Goal: Task Accomplishment & Management: Use online tool/utility

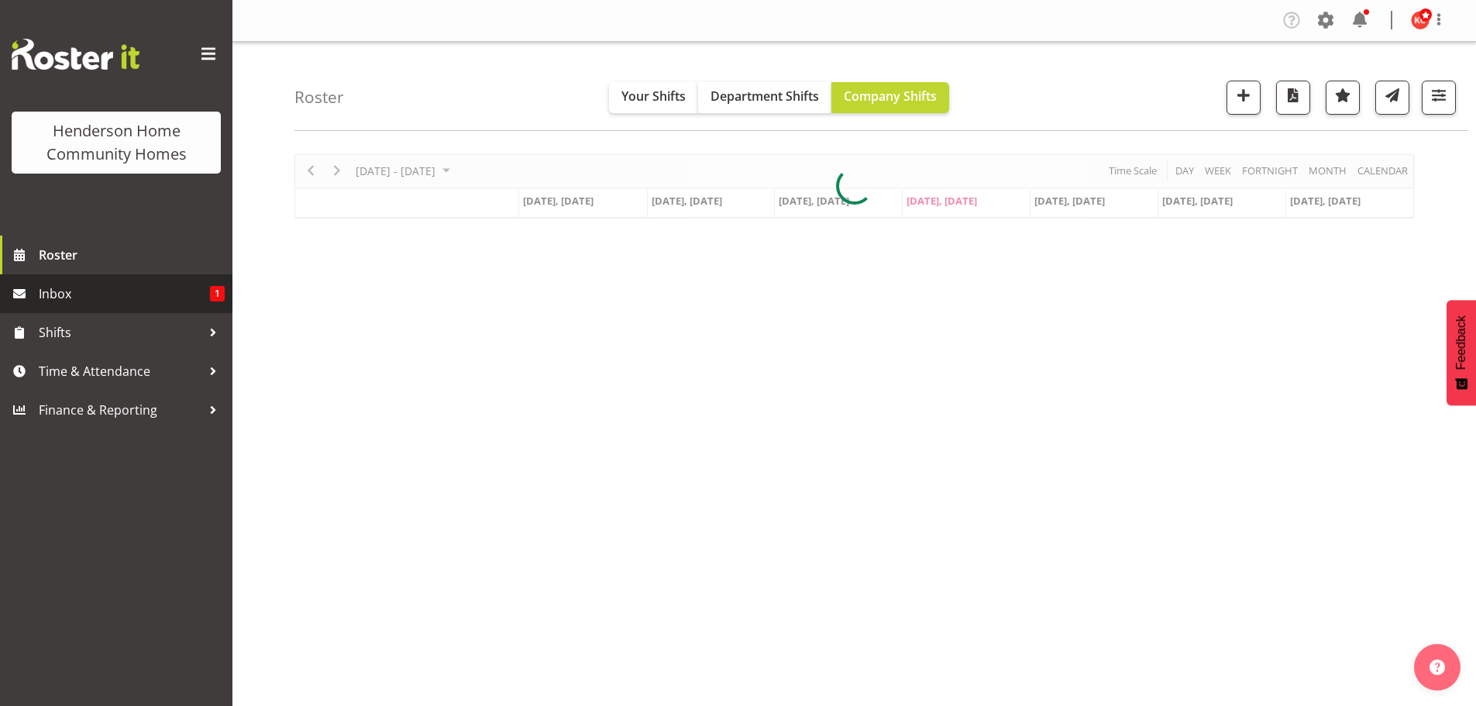
click at [36, 293] on link "Inbox 1" at bounding box center [116, 293] width 232 height 39
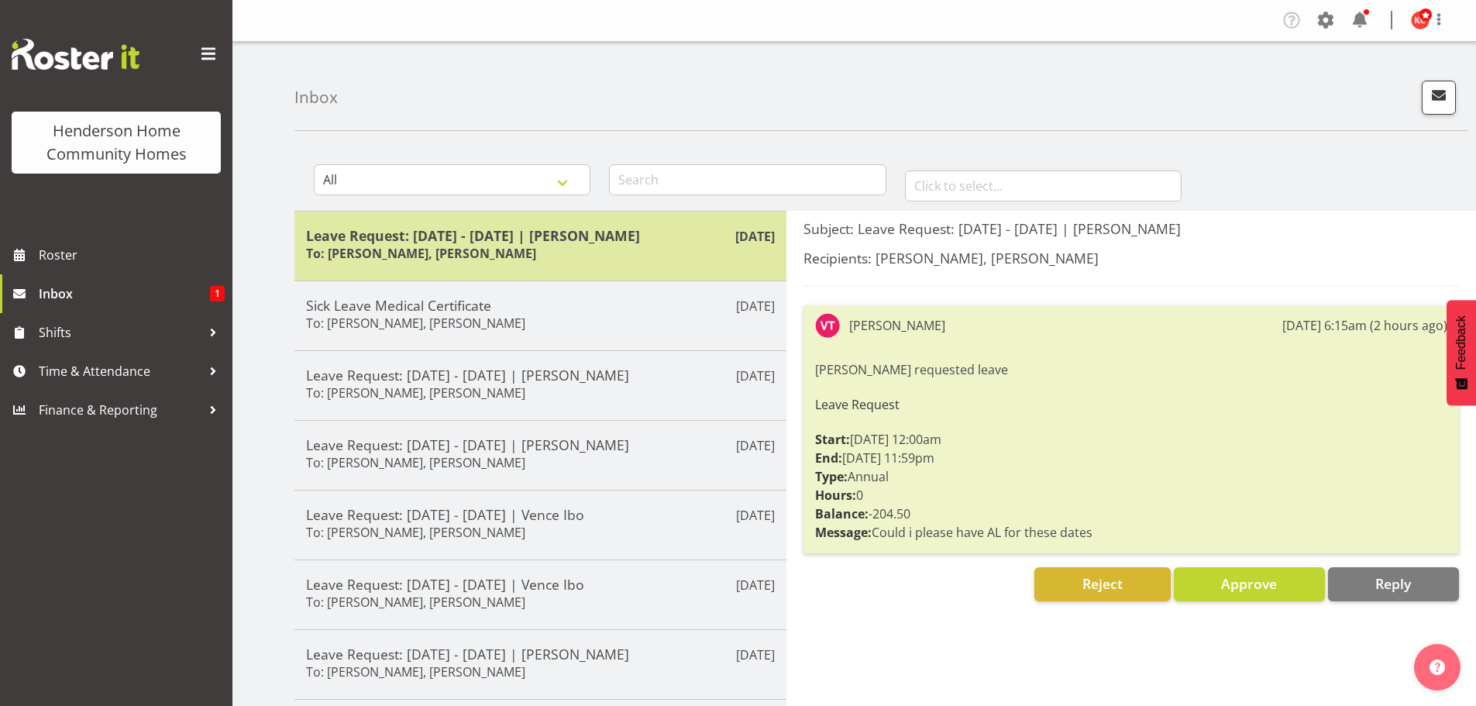
click at [511, 255] on h6 "To: Barbara Dunlop, Kirsty Crossley" at bounding box center [421, 253] width 230 height 15
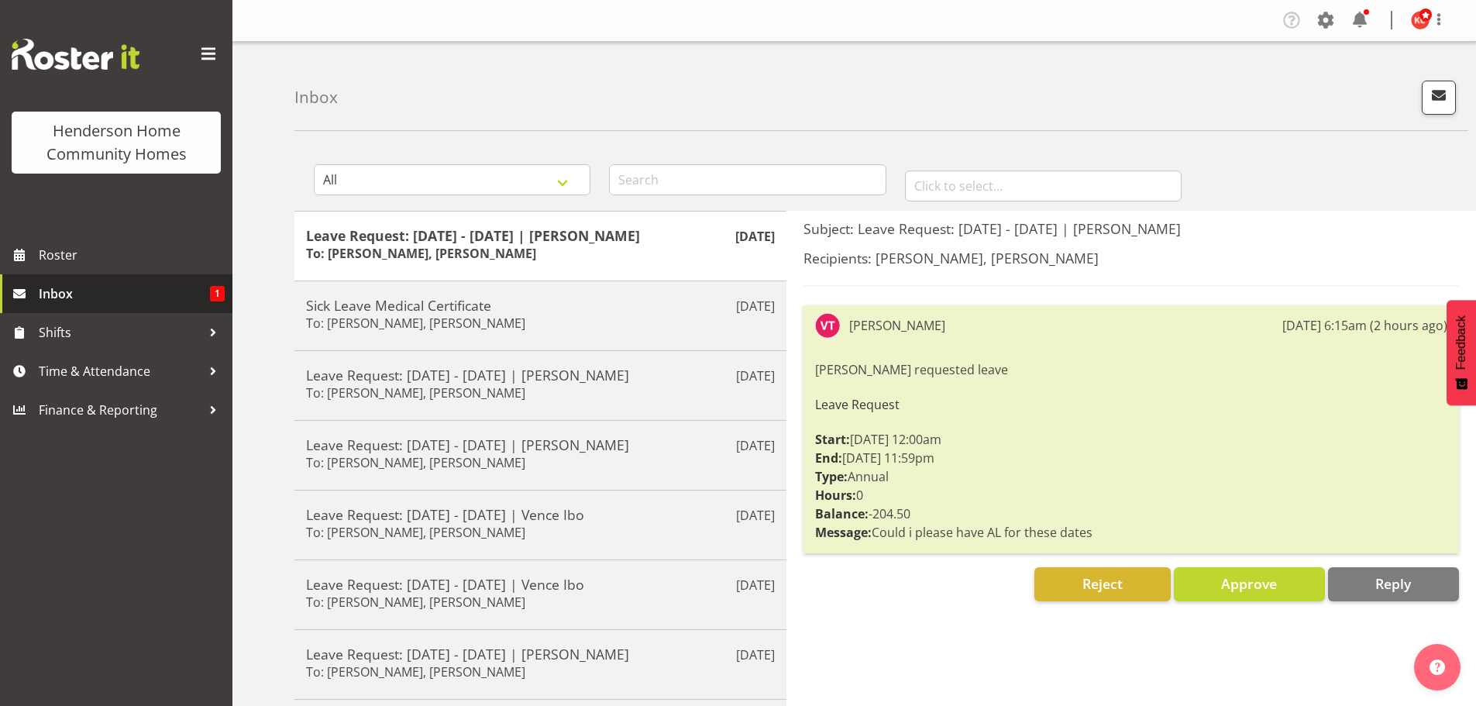
click at [77, 292] on span "Inbox" at bounding box center [124, 293] width 171 height 23
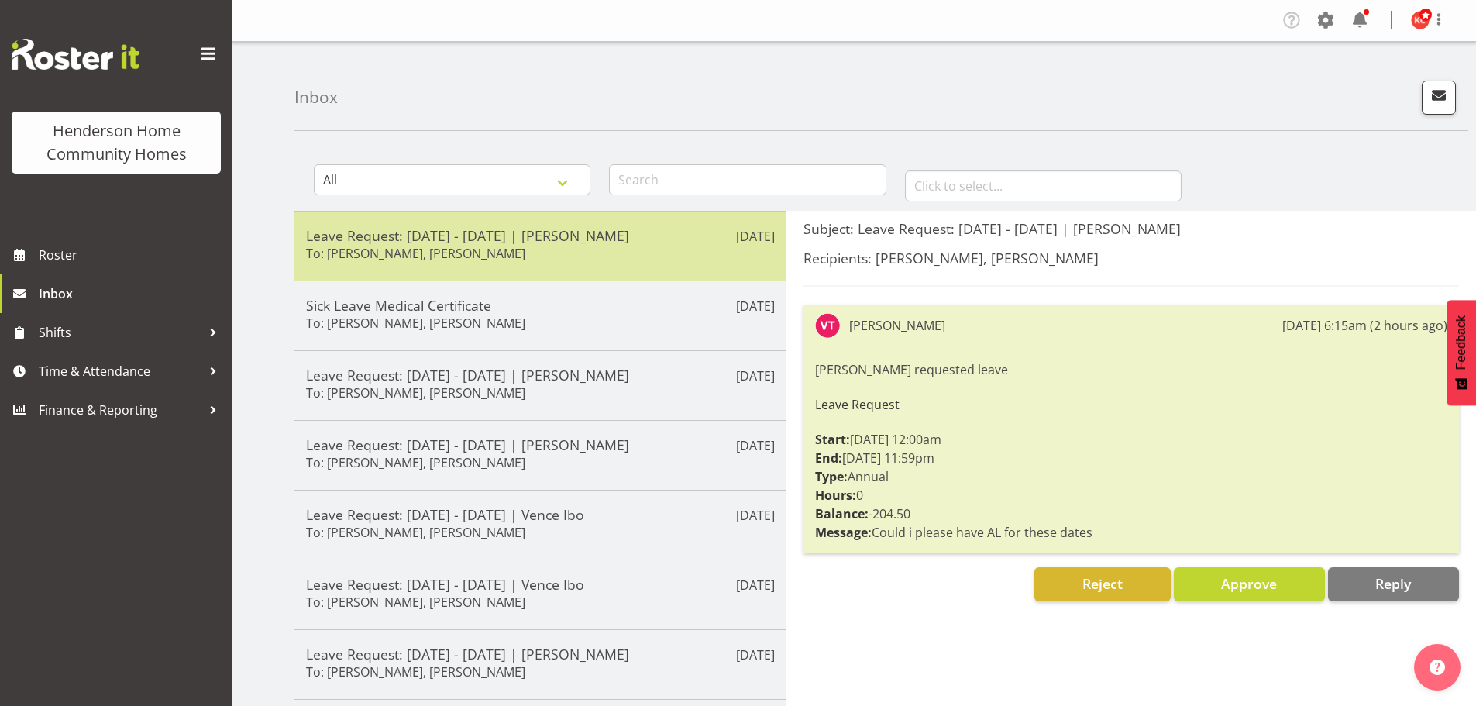
click at [415, 244] on div "Leave Request: 17/11/25 - 26/11/25 | Vanessa Thornley To: Barbara Dunlop, Kirst…" at bounding box center [540, 246] width 469 height 38
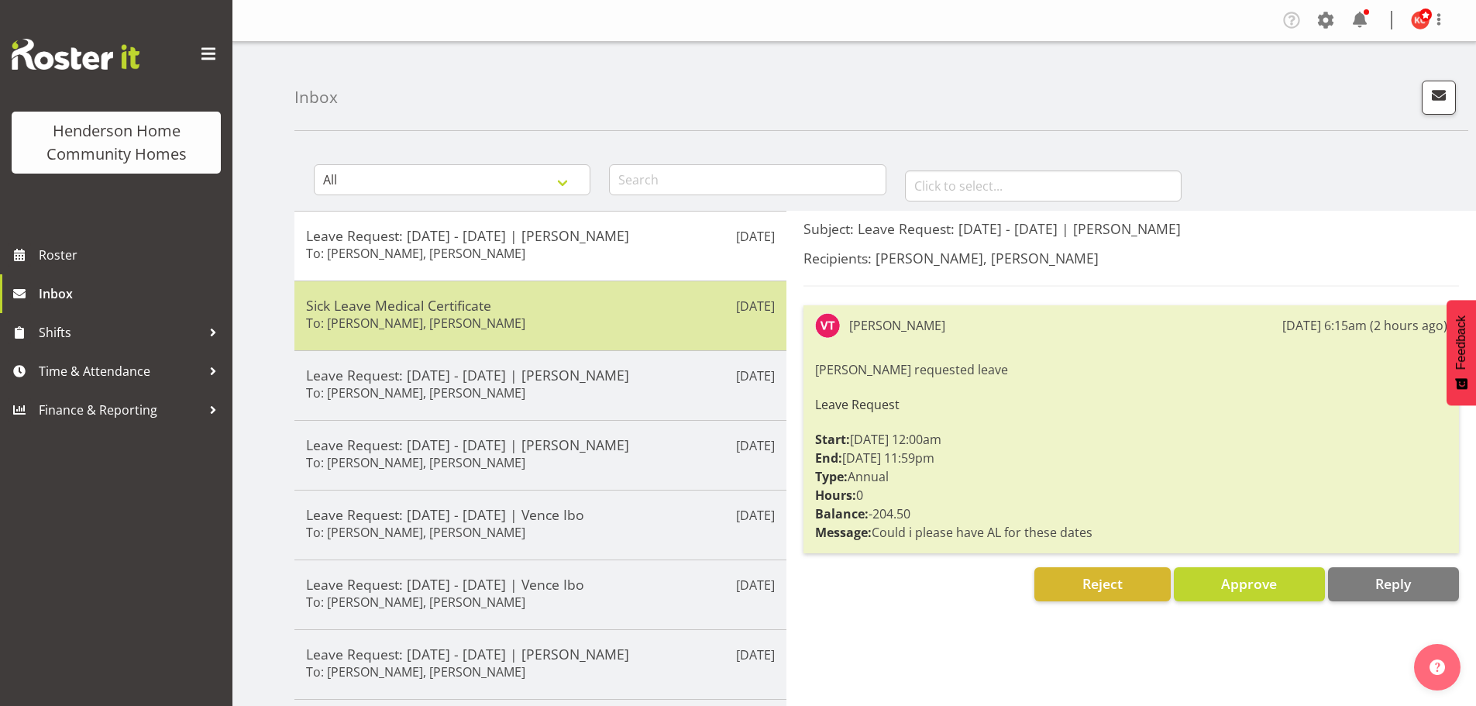
click at [401, 314] on div "Sick Leave Medical Certificate To: Barbara Dunlop, Kirsty Crossley" at bounding box center [540, 316] width 469 height 38
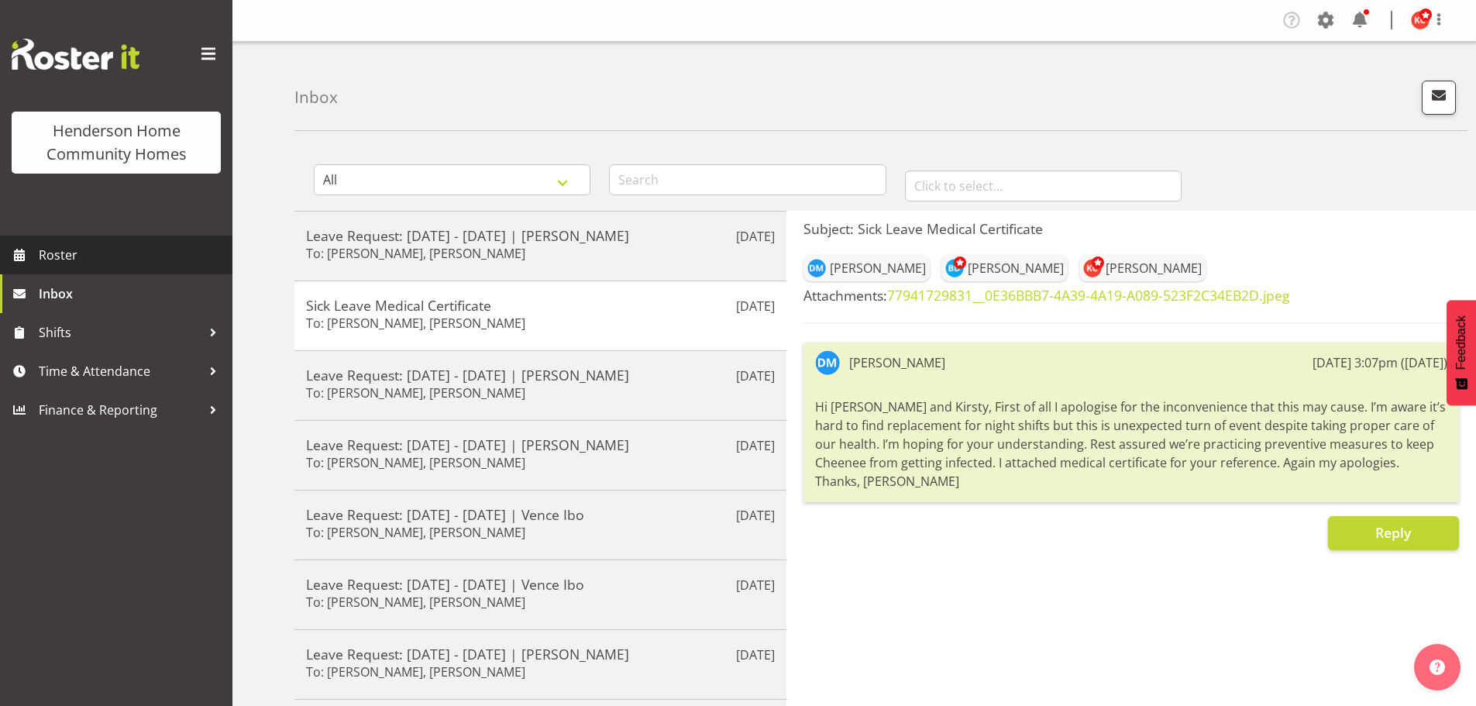
click at [43, 256] on span "Roster" at bounding box center [132, 254] width 186 height 23
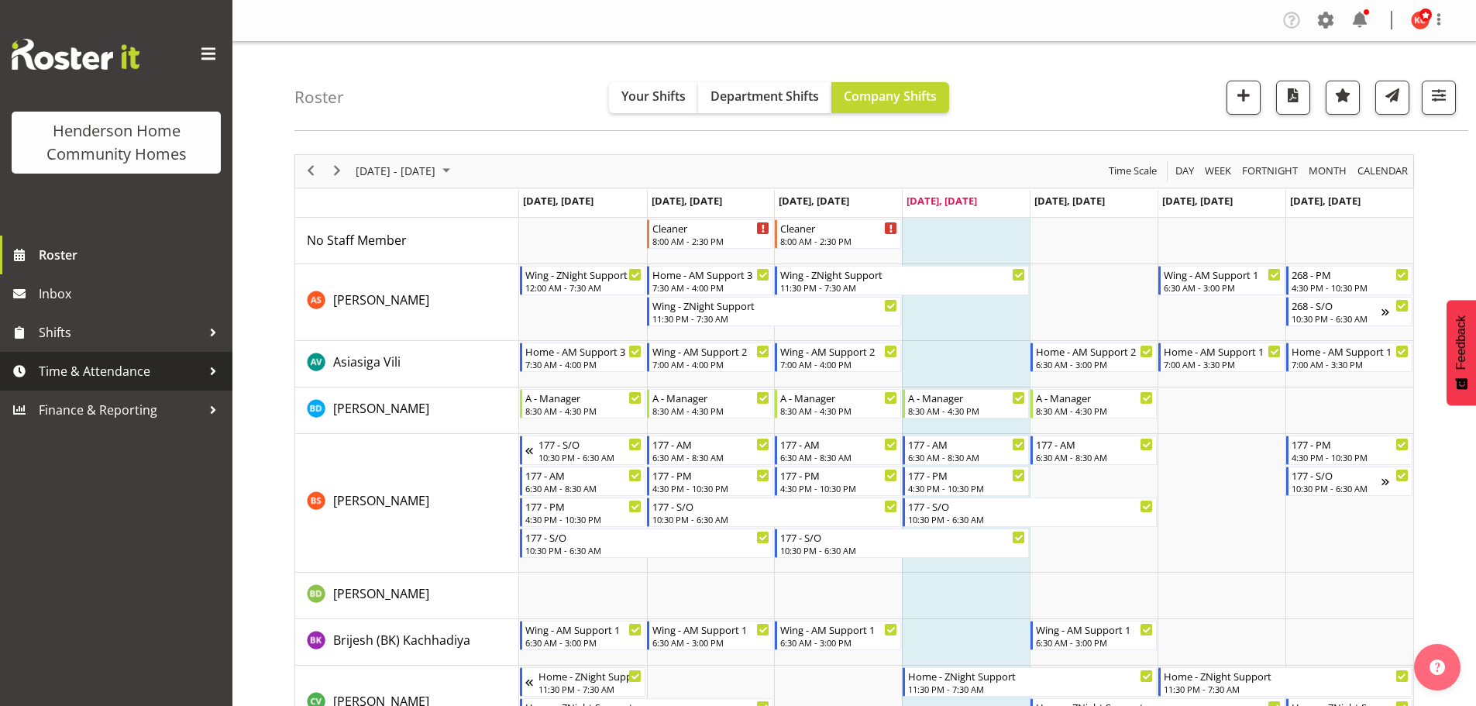
click at [49, 377] on span "Time & Attendance" at bounding box center [120, 371] width 163 height 23
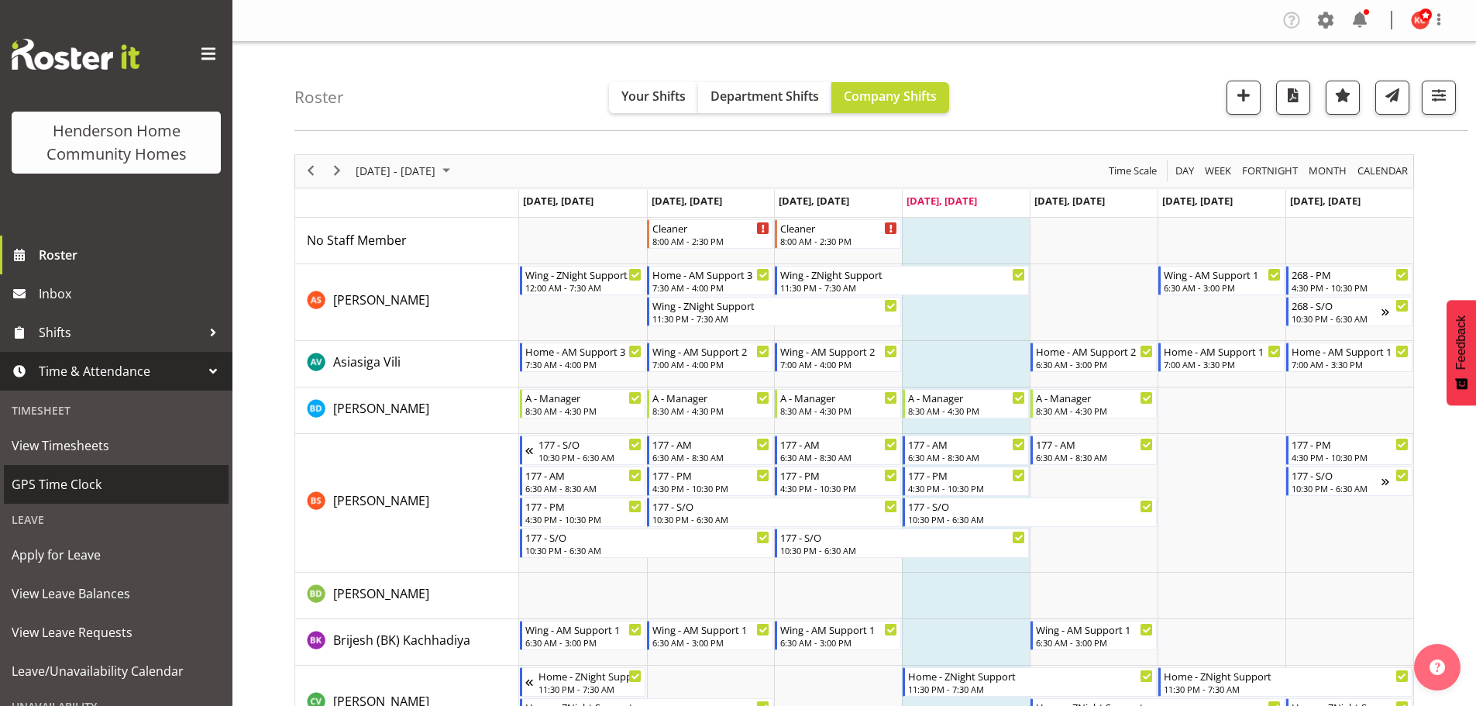
click at [47, 477] on span "GPS Time Clock" at bounding box center [116, 484] width 209 height 23
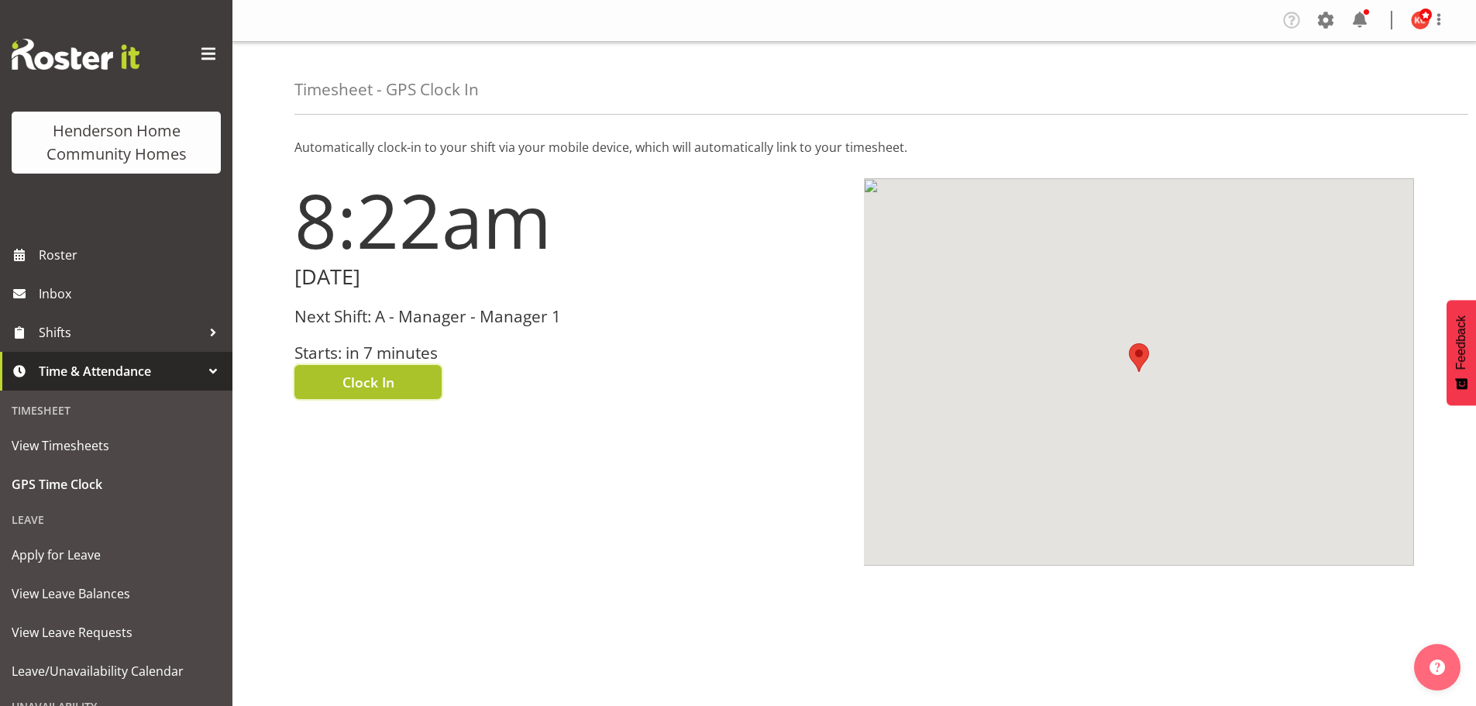
click at [353, 373] on span "Clock In" at bounding box center [368, 382] width 52 height 20
